Goal: Task Accomplishment & Management: Manage account settings

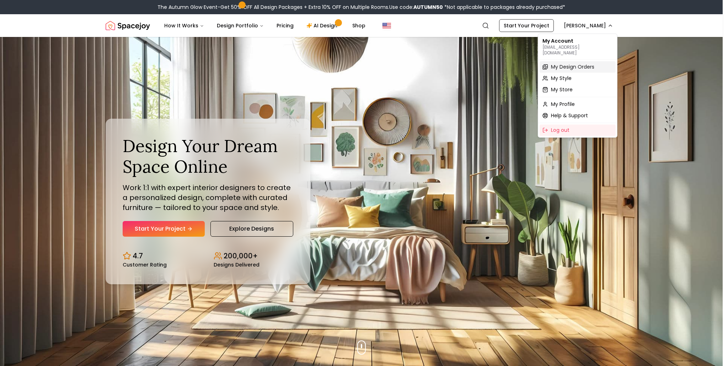
click at [567, 63] on span "My Design Orders" at bounding box center [572, 66] width 43 height 7
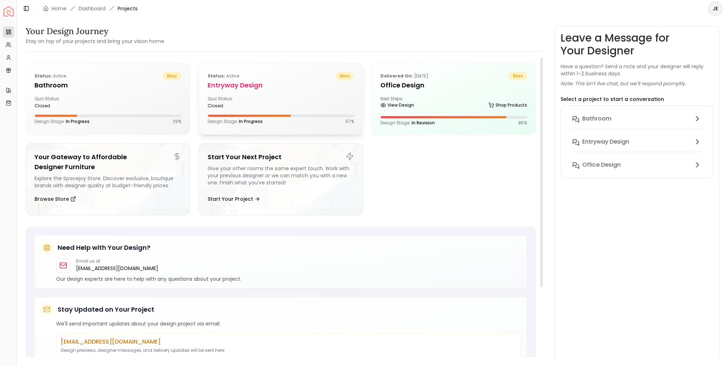
click at [298, 100] on div "Quiz Status: closed" at bounding box center [280, 102] width 147 height 13
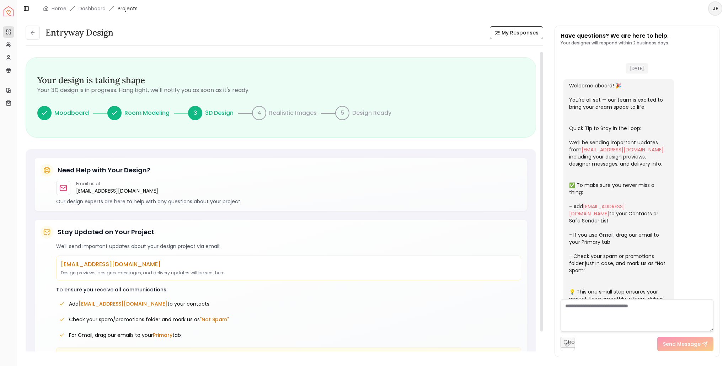
scroll to position [72, 0]
